Goal: Information Seeking & Learning: Learn about a topic

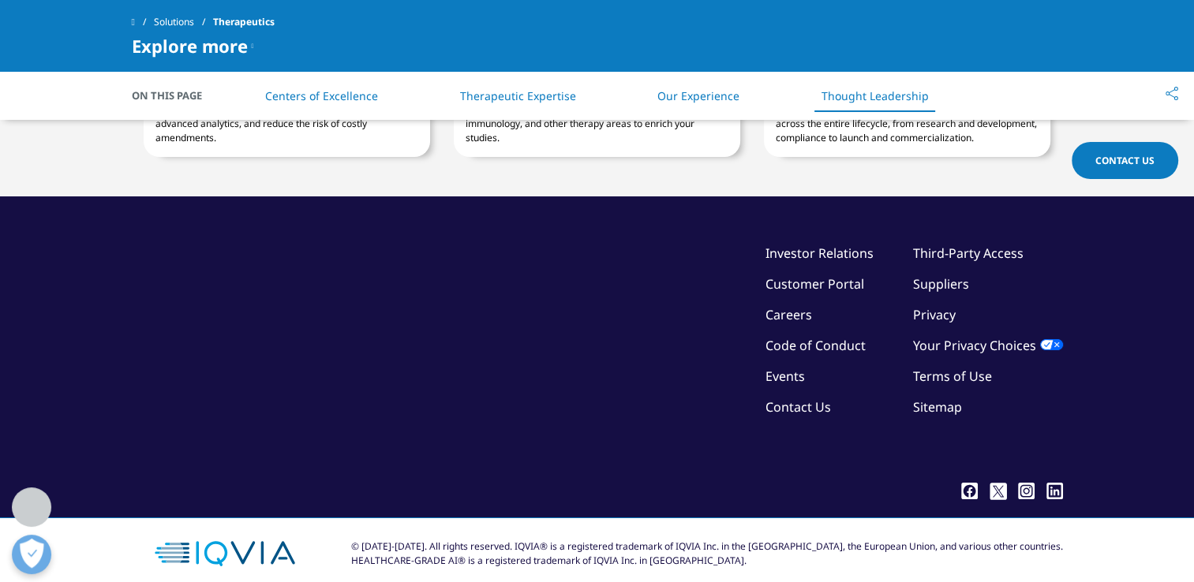
scroll to position [3628, 0]
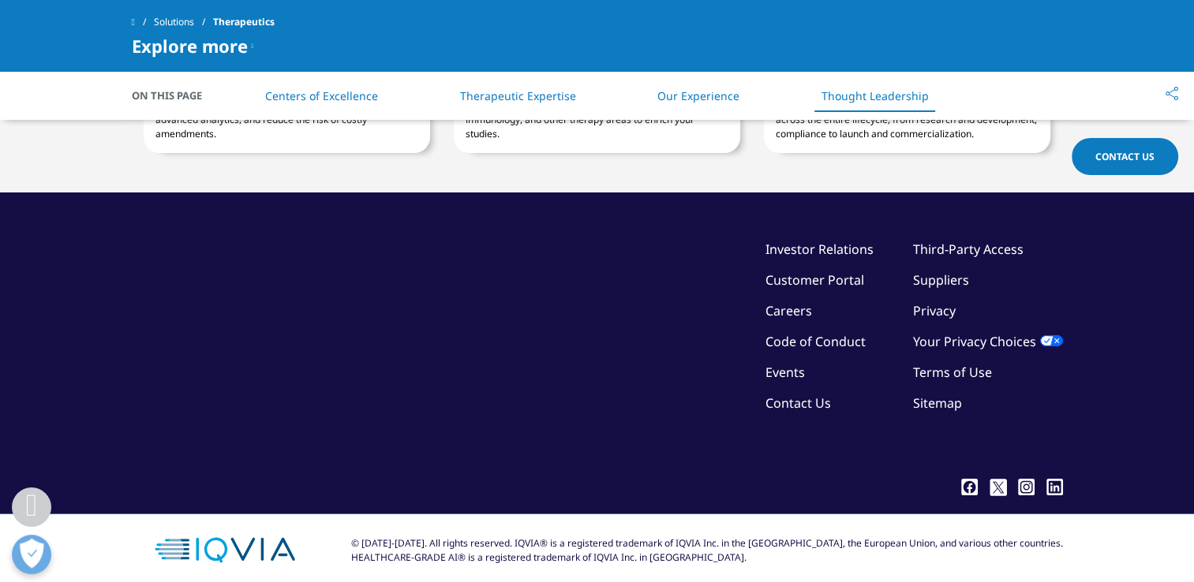
click at [773, 304] on link "Careers" at bounding box center [789, 310] width 47 height 17
click at [252, 47] on icon at bounding box center [253, 45] width 2 height 19
